Goal: Task Accomplishment & Management: Use online tool/utility

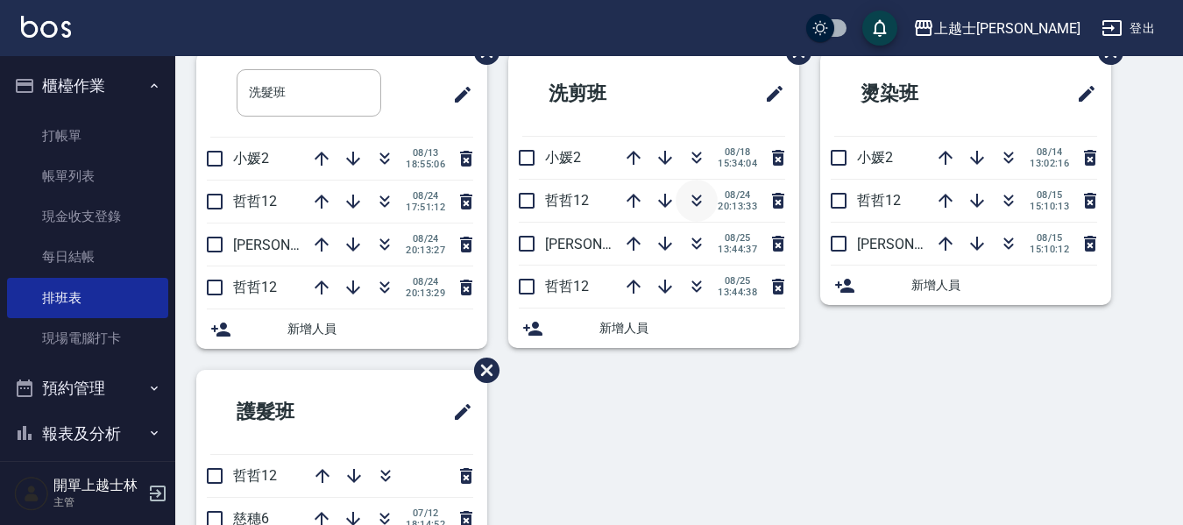
scroll to position [88, 0]
click at [690, 205] on icon "button" at bounding box center [696, 200] width 21 height 21
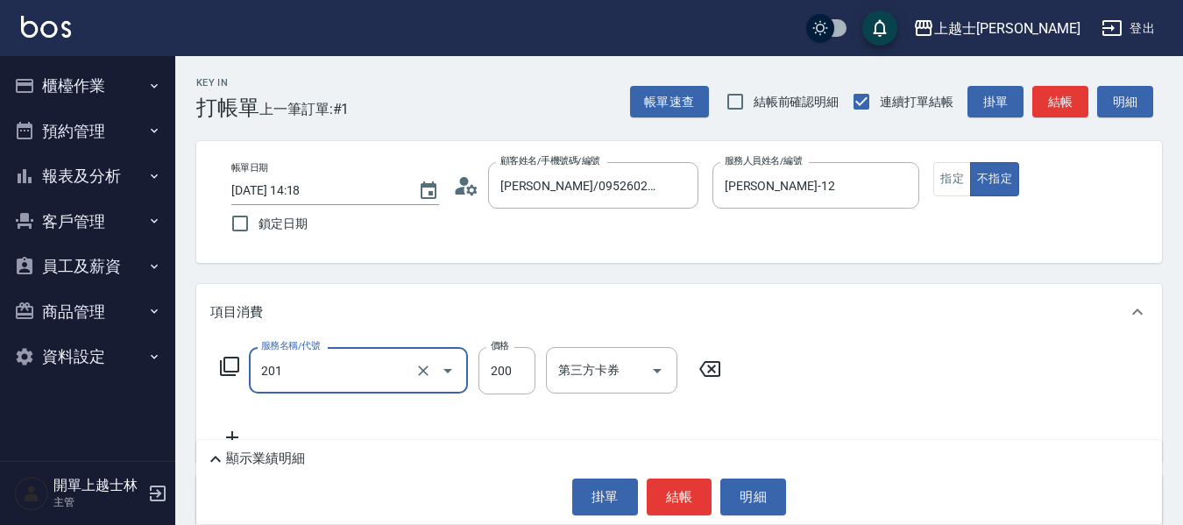
type input "B級單剪(201)"
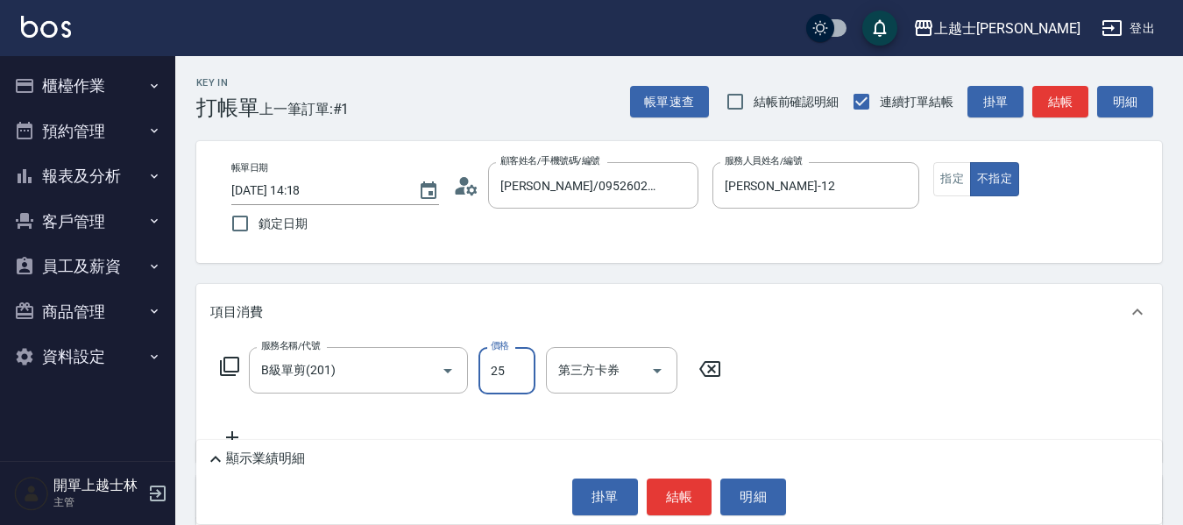
type input "250"
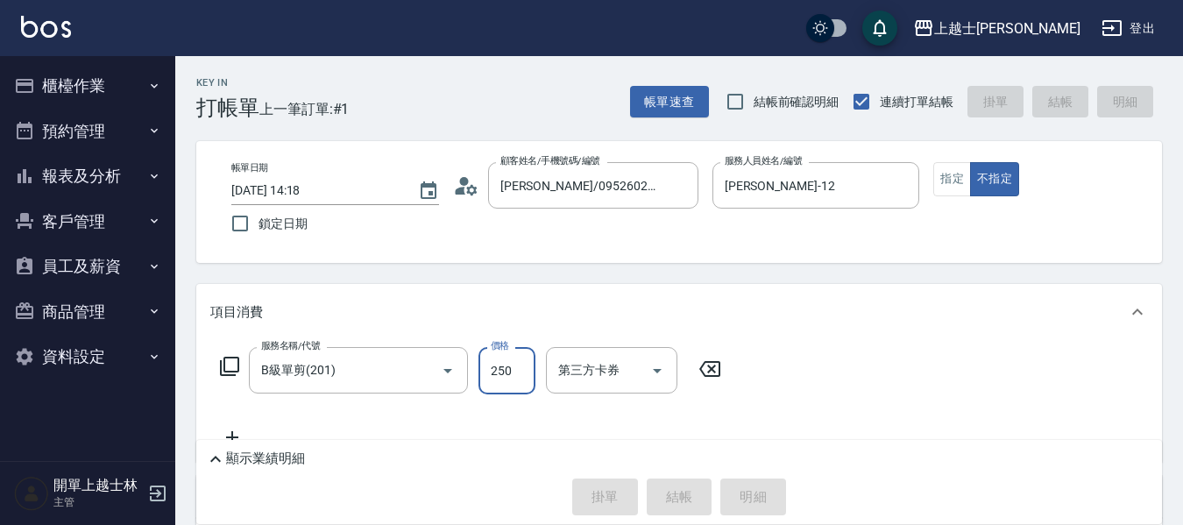
type input "[DATE] 16:44"
